Goal: Transaction & Acquisition: Obtain resource

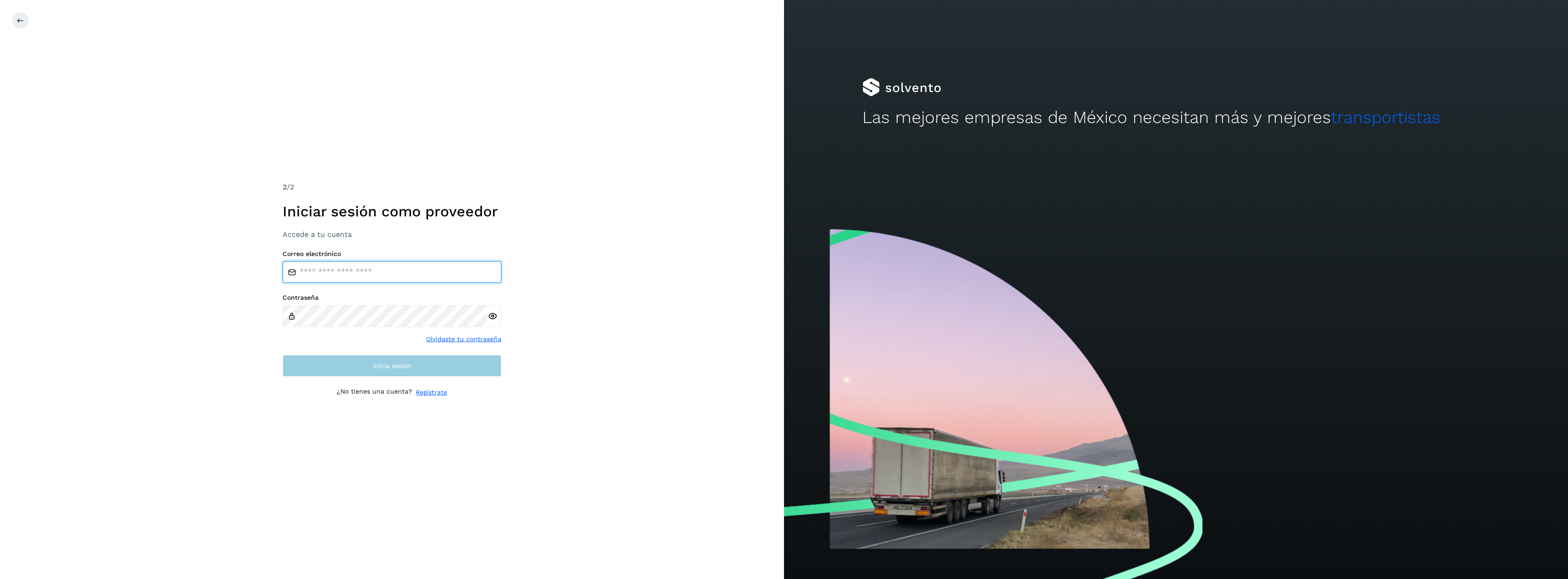
type input "**********"
click at [376, 367] on span "Inicia sesión" at bounding box center [393, 366] width 39 height 6
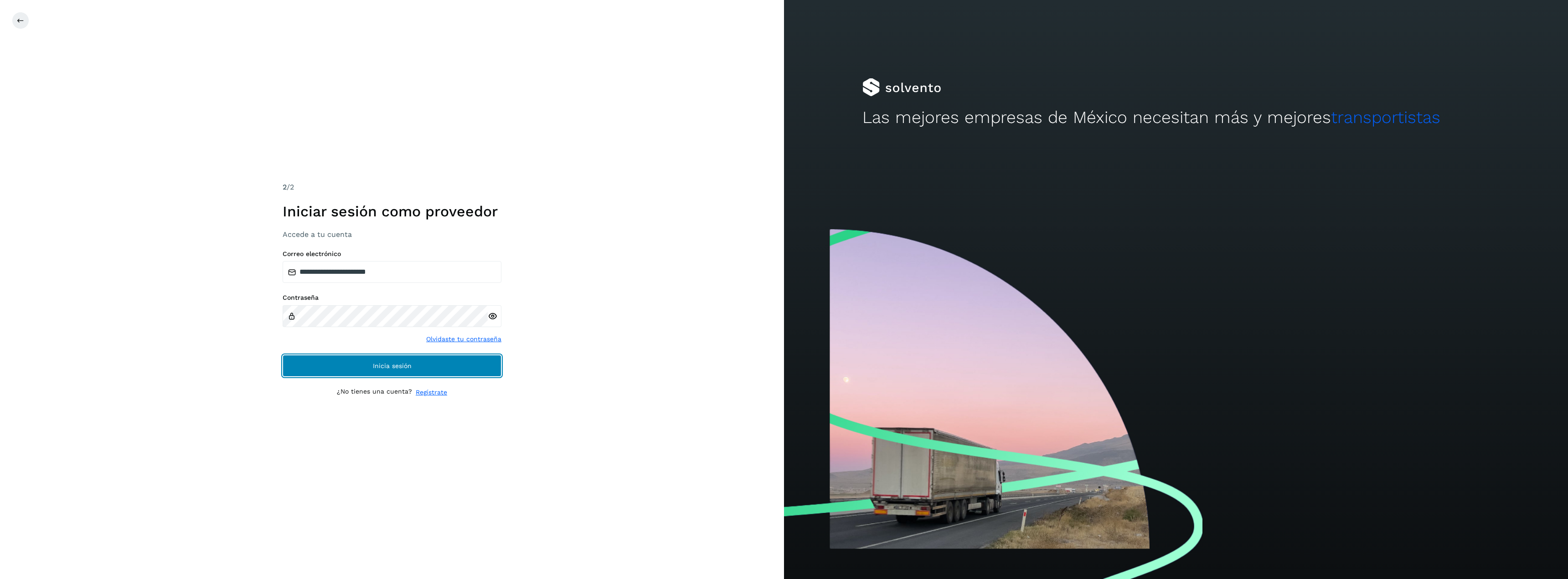
click at [376, 367] on span "Inicia sesión" at bounding box center [393, 366] width 39 height 6
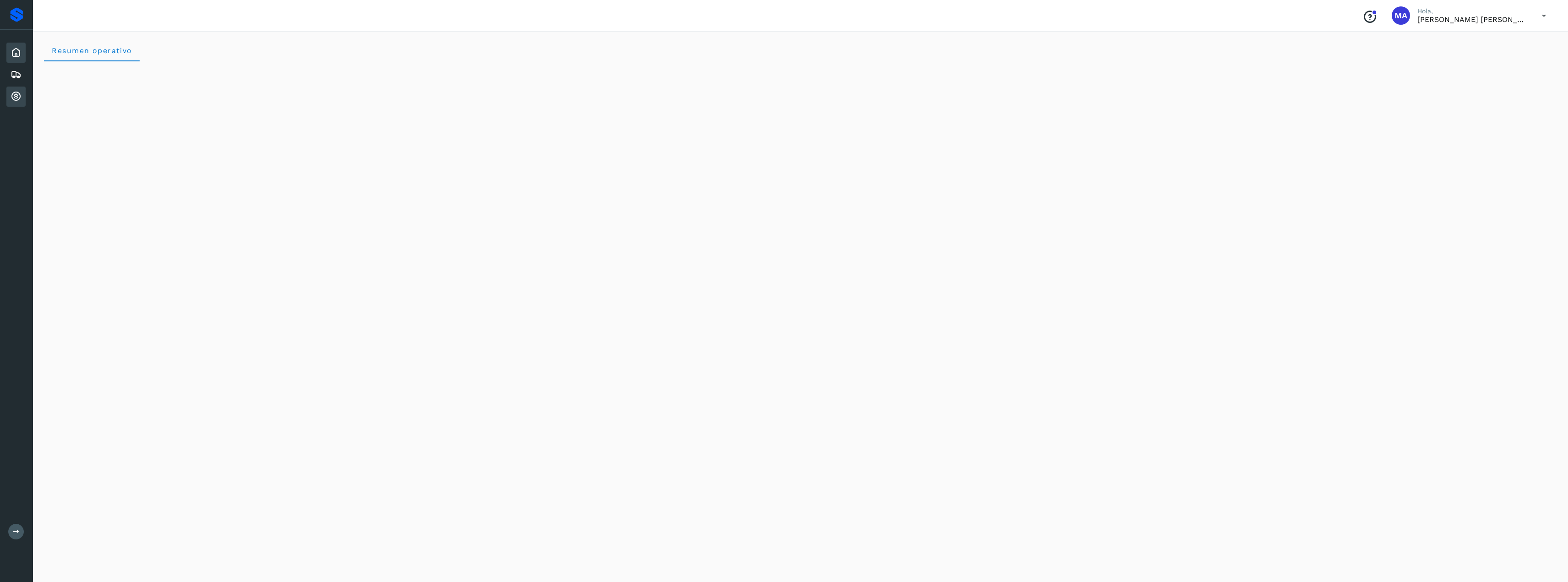
click at [15, 95] on icon at bounding box center [16, 97] width 11 height 11
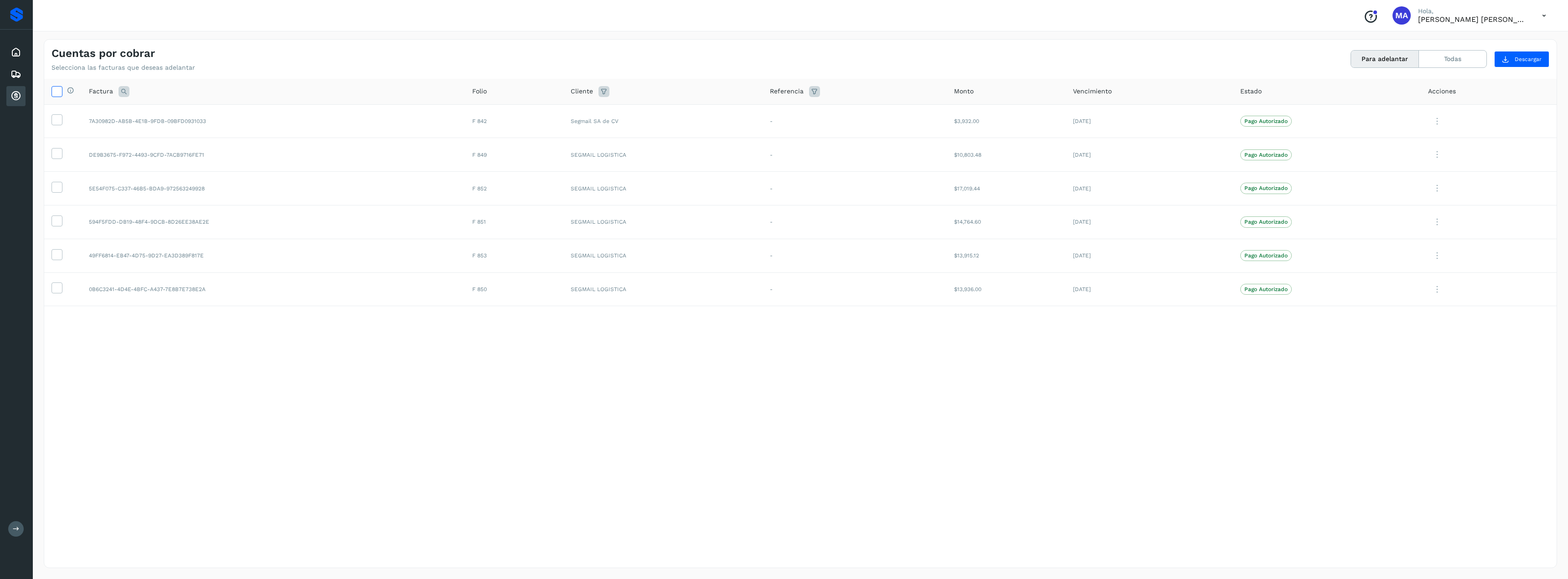
click at [59, 88] on icon at bounding box center [57, 91] width 10 height 10
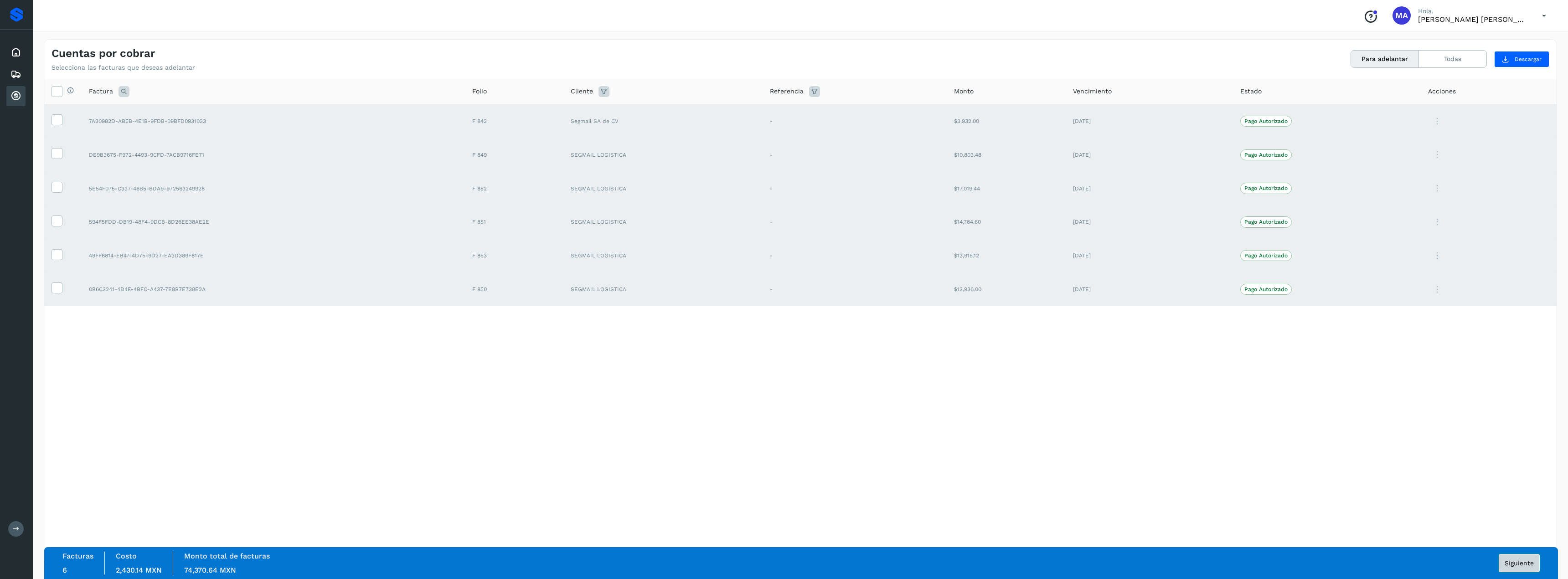
click at [1514, 560] on span "Siguiente" at bounding box center [1519, 563] width 29 height 6
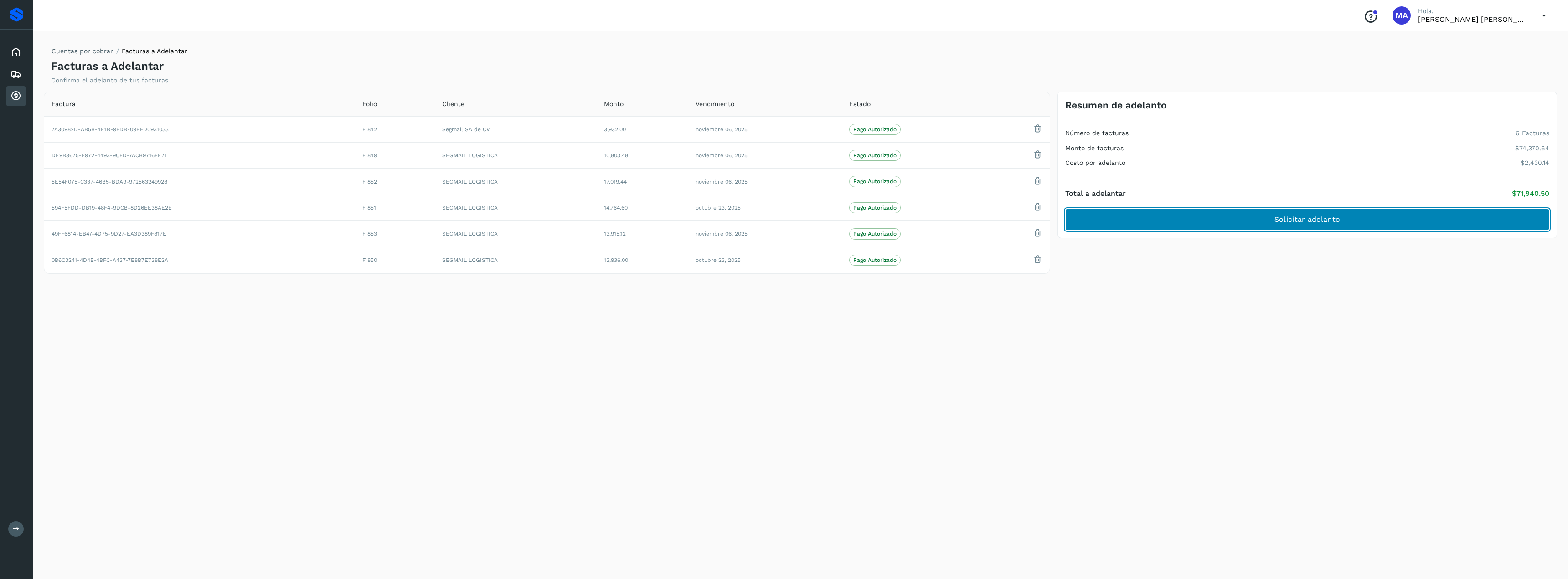
click at [1346, 222] on button "Solicitar adelanto" at bounding box center [1307, 220] width 484 height 22
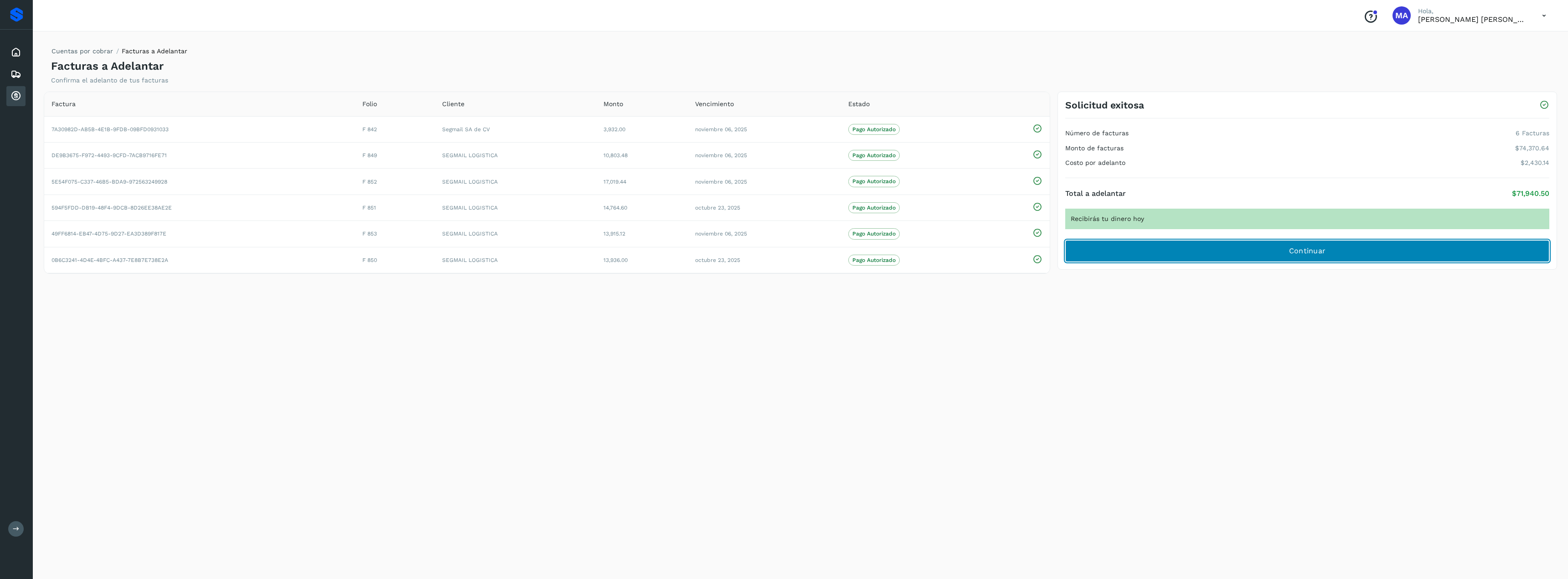
click at [1321, 252] on span "Continuar" at bounding box center [1307, 251] width 37 height 10
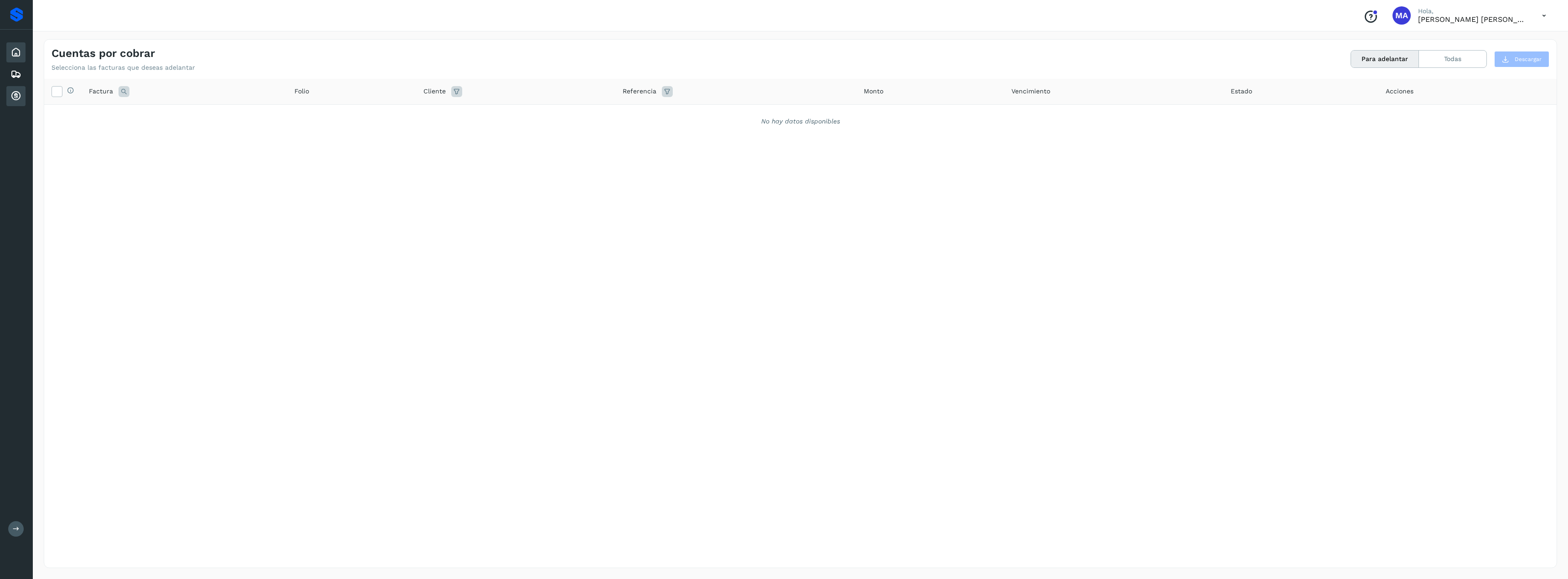
click at [23, 49] on div "Inicio" at bounding box center [15, 52] width 19 height 20
